Goal: Information Seeking & Learning: Learn about a topic

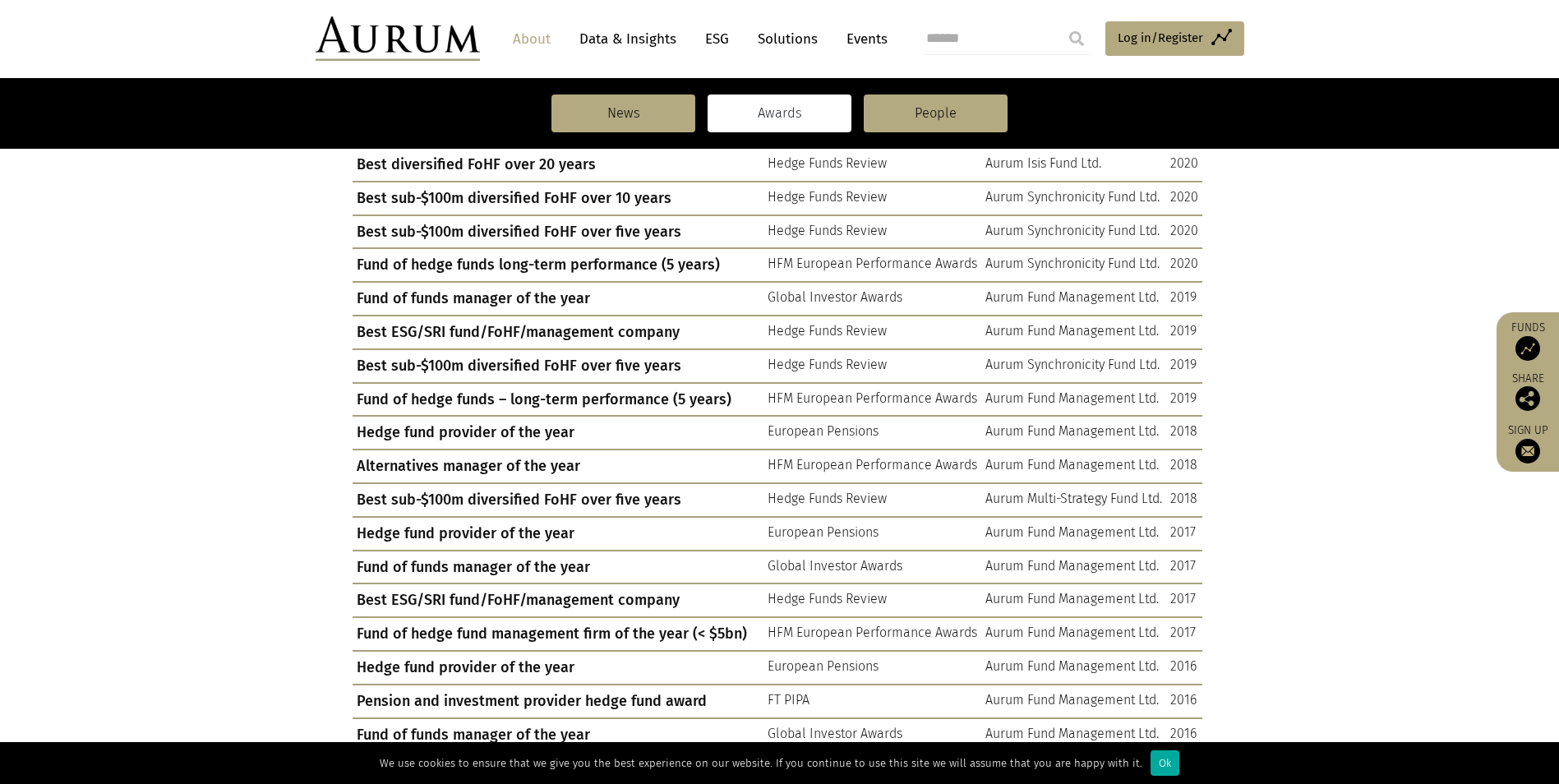
scroll to position [822, 0]
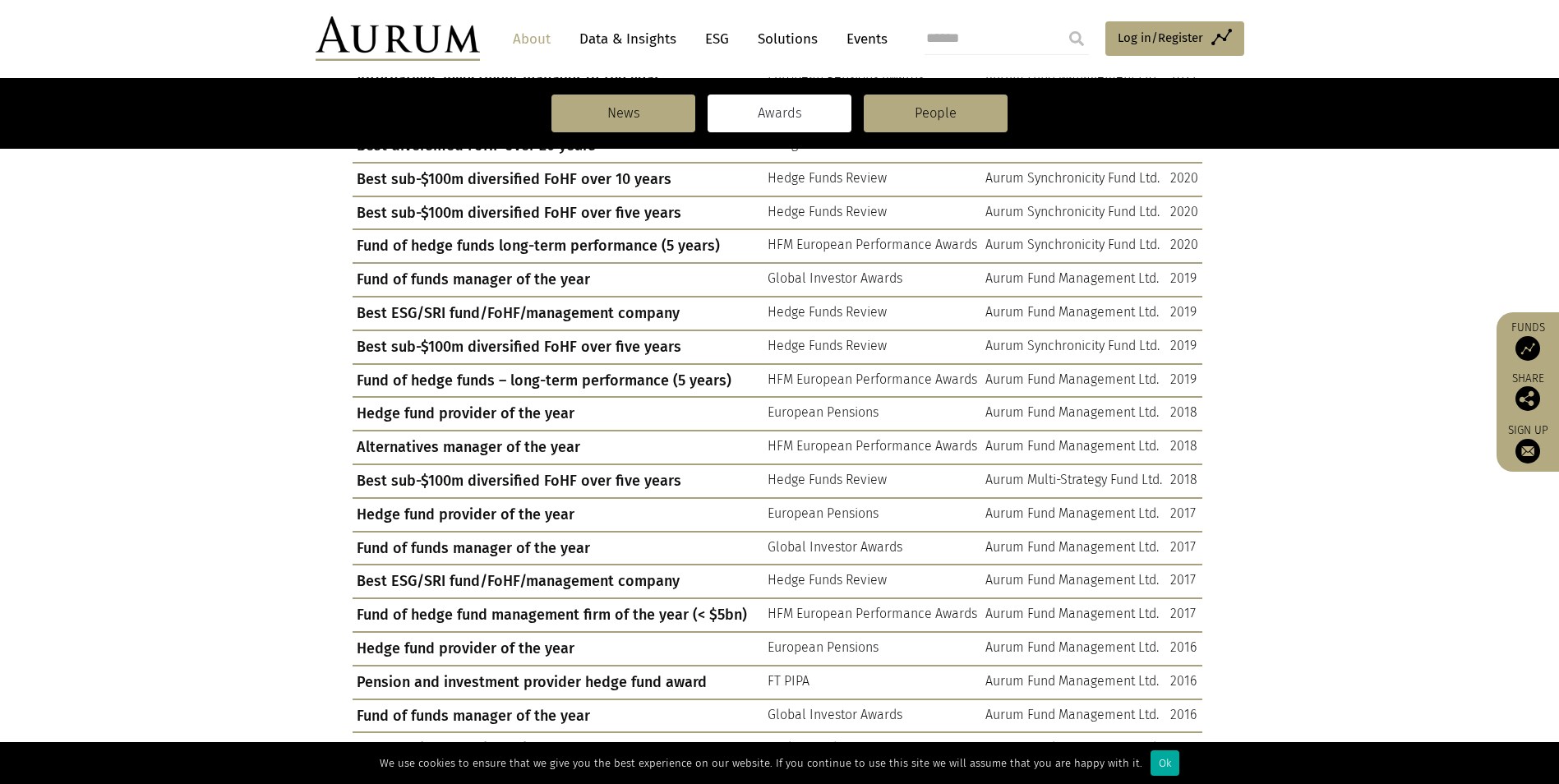
click at [713, 40] on link "ESG" at bounding box center [717, 39] width 41 height 30
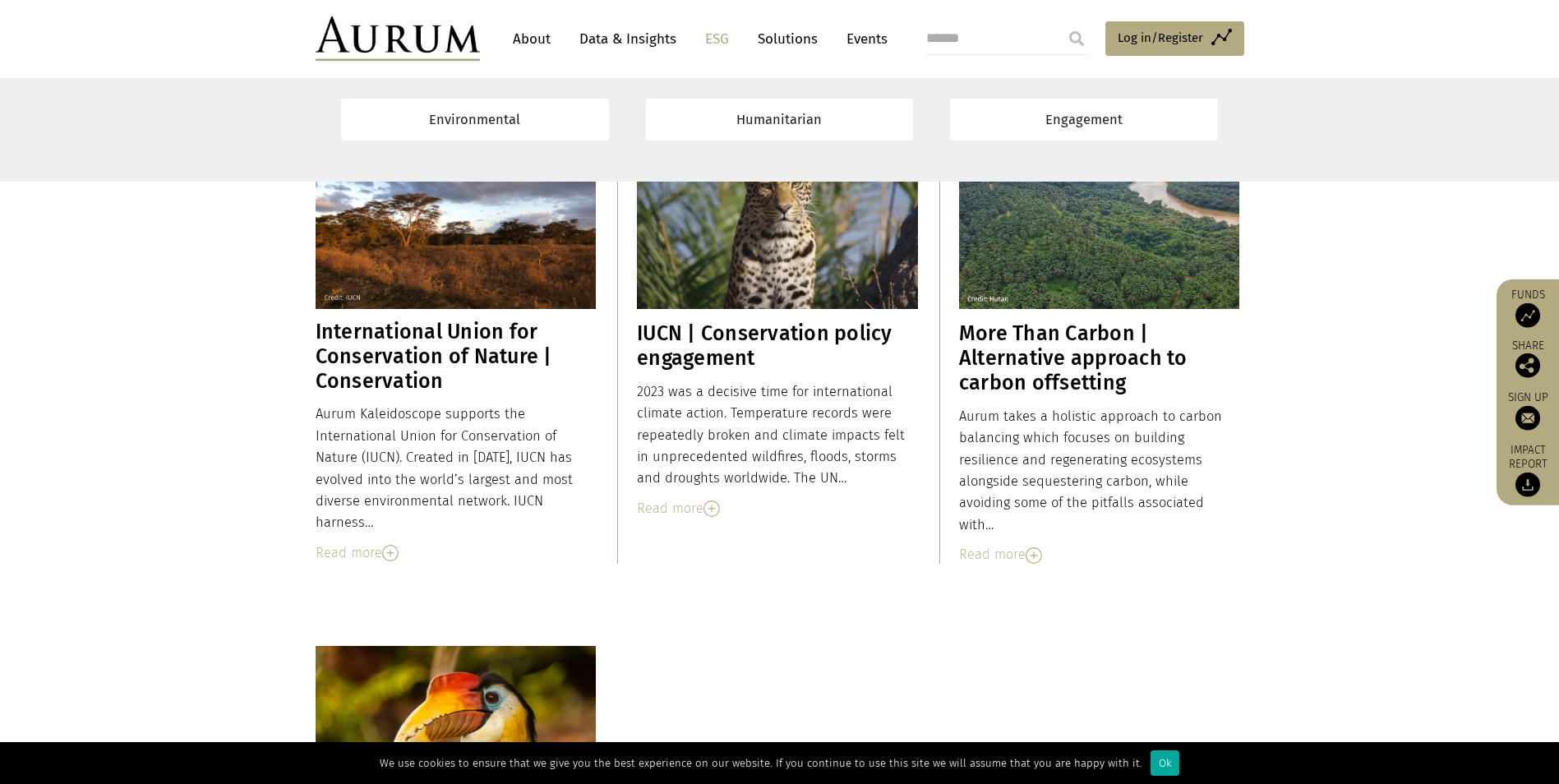
scroll to position [3286, 0]
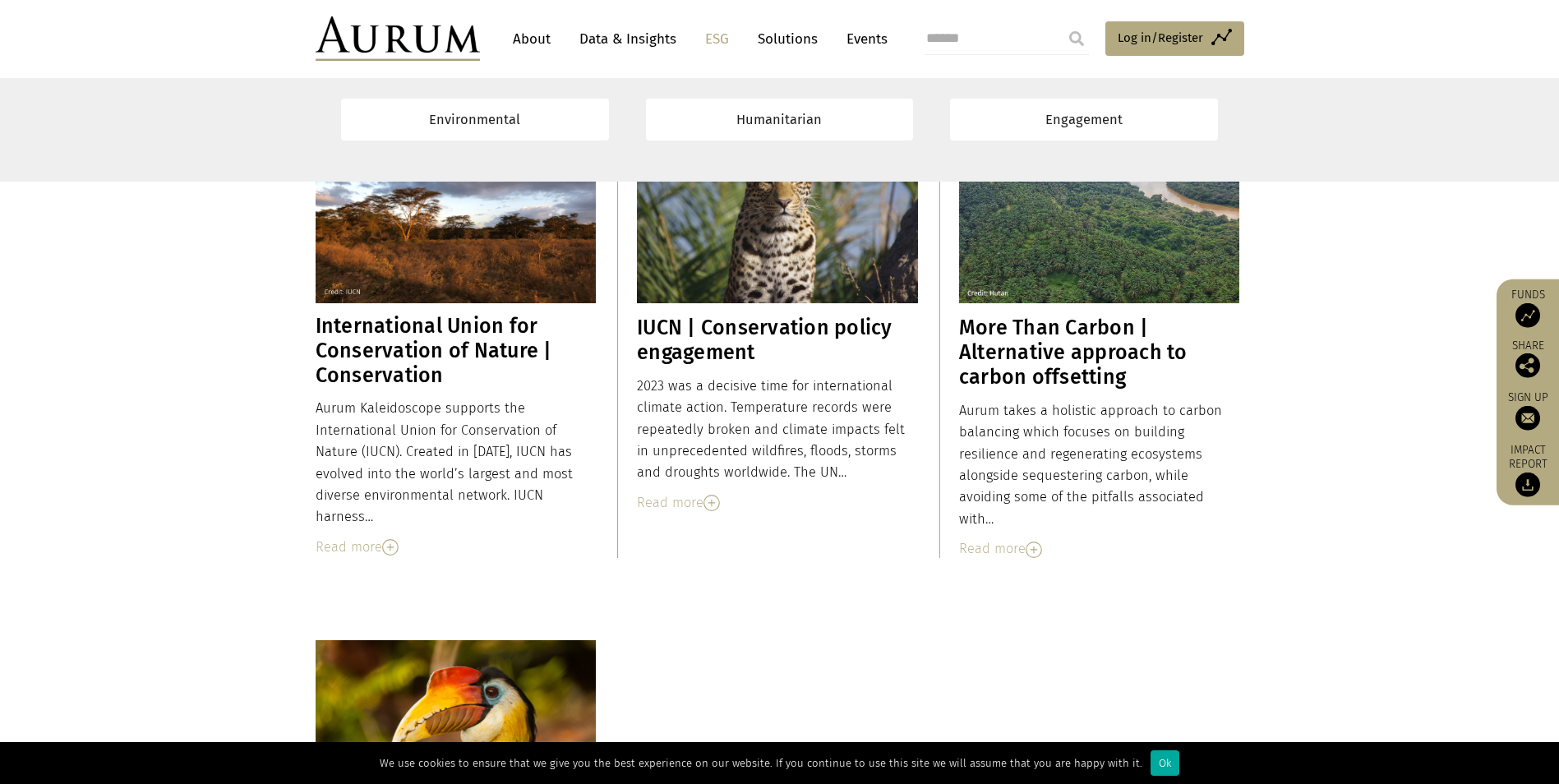
click at [1018, 538] on div "Read more" at bounding box center [1099, 549] width 281 height 21
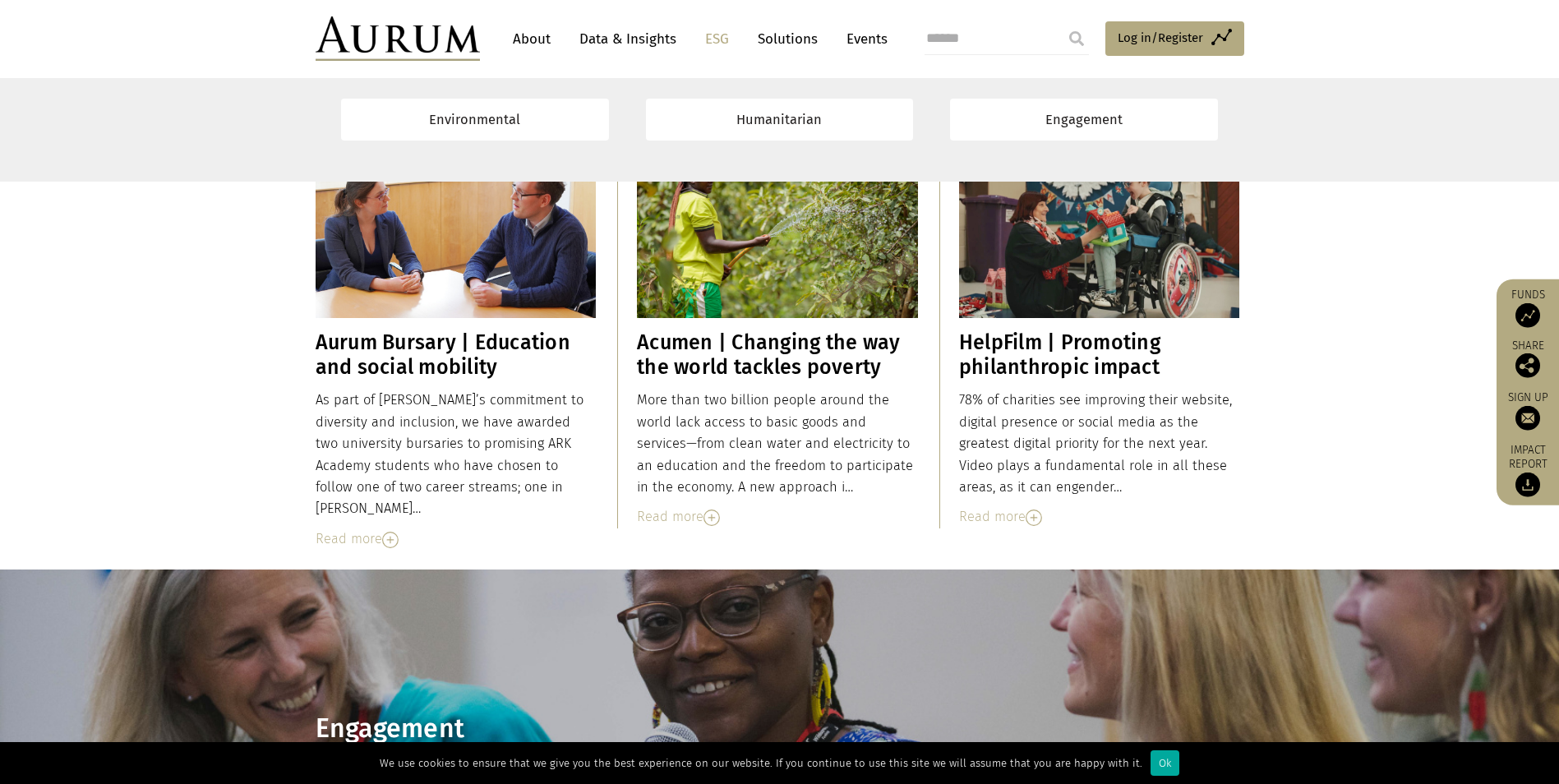
scroll to position [8297, 0]
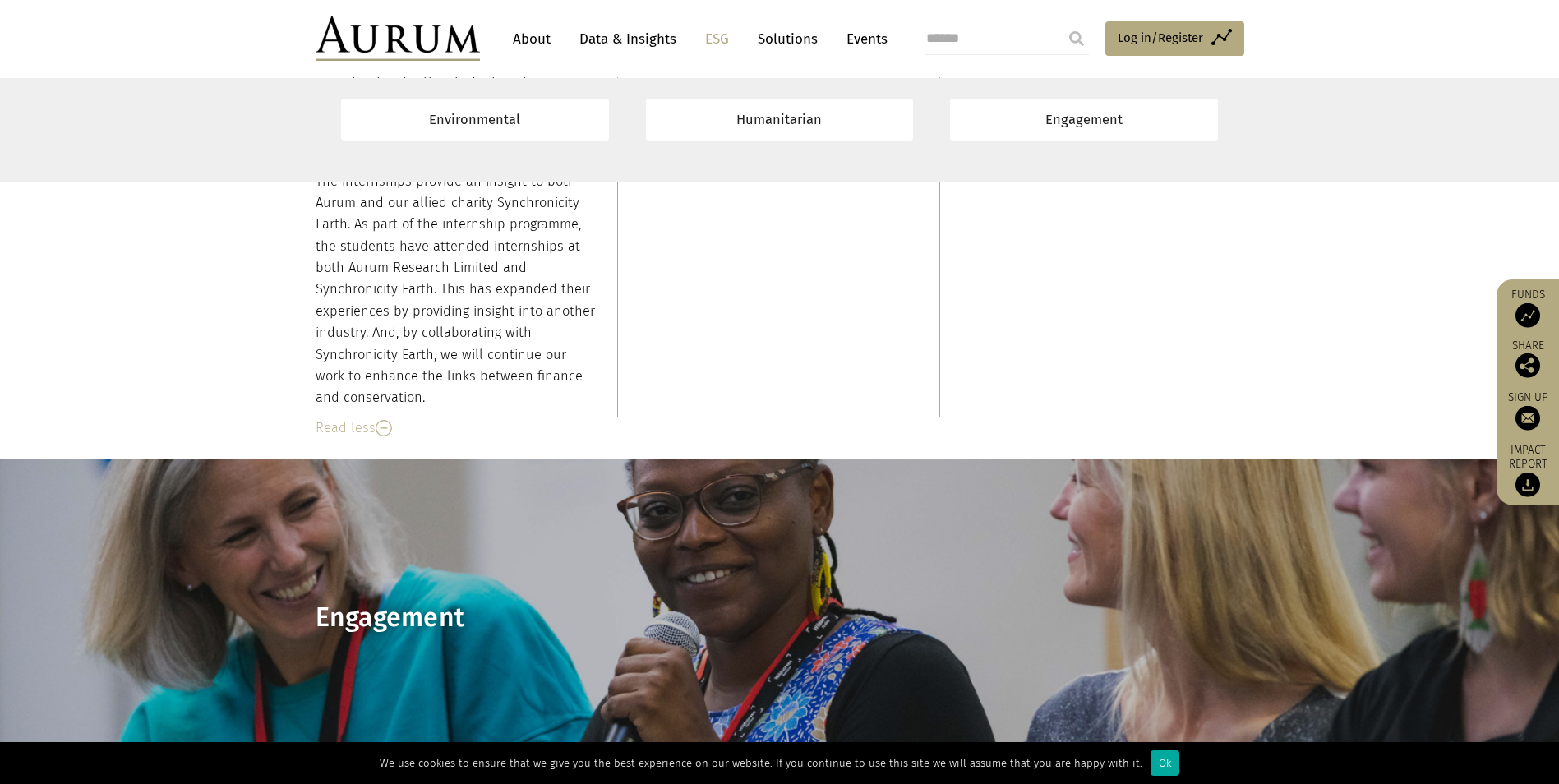
scroll to position [8955, 0]
